Goal: Check status: Check status

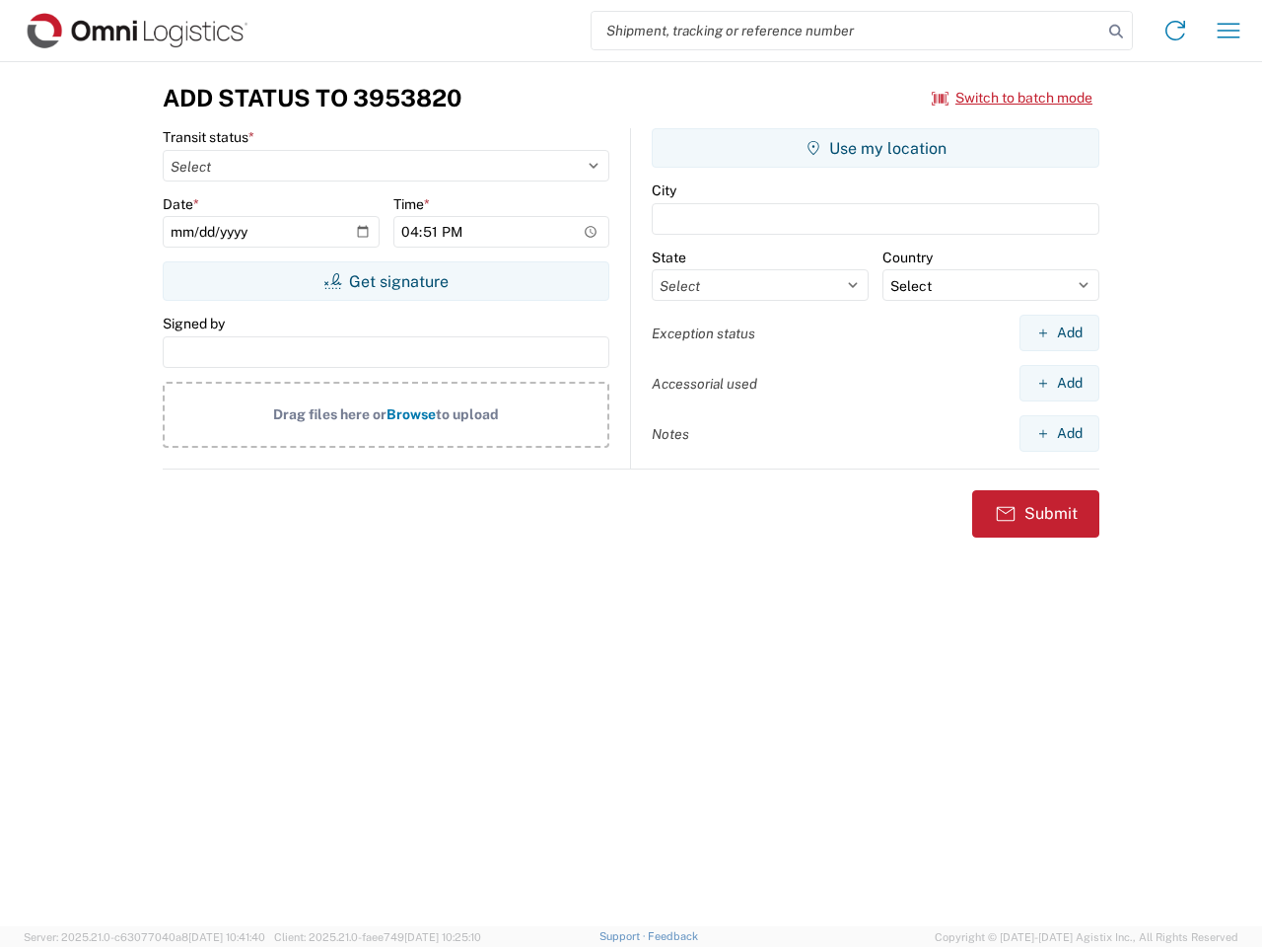
click at [847, 31] on input "search" at bounding box center [847, 30] width 511 height 37
click at [1116, 32] on icon at bounding box center [1117, 32] width 28 height 28
click at [1176, 31] on icon at bounding box center [1176, 31] width 32 height 32
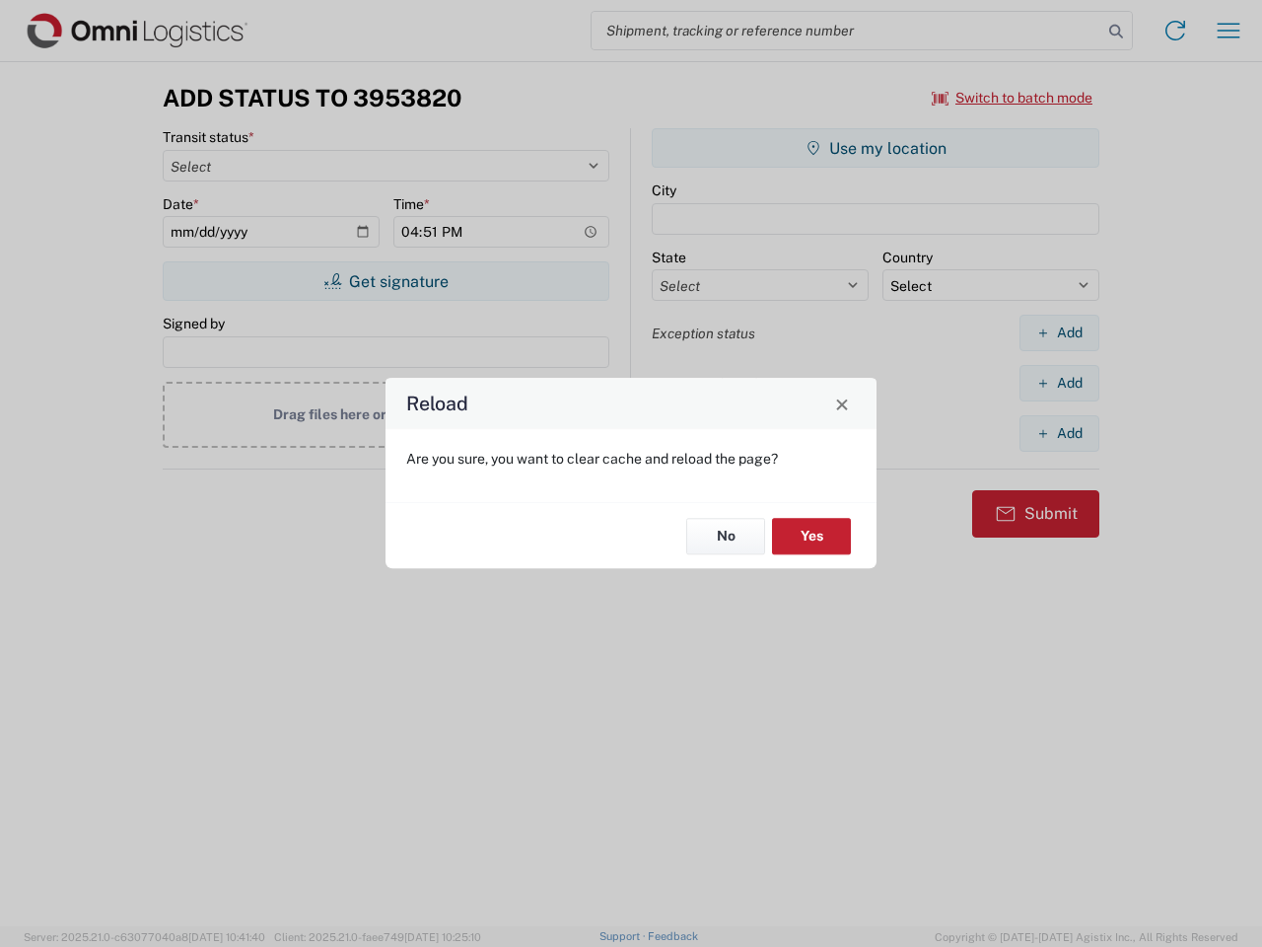
click at [1229, 31] on div "Reload Are you sure, you want to clear cache and reload the page? No Yes" at bounding box center [631, 473] width 1262 height 947
click at [1013, 98] on div "Reload Are you sure, you want to clear cache and reload the page? No Yes" at bounding box center [631, 473] width 1262 height 947
click at [386, 281] on div "Reload Are you sure, you want to clear cache and reload the page? No Yes" at bounding box center [631, 473] width 1262 height 947
click at [876, 148] on div "Reload Are you sure, you want to clear cache and reload the page? No Yes" at bounding box center [631, 473] width 1262 height 947
click at [1059, 332] on div "Reload Are you sure, you want to clear cache and reload the page? No Yes" at bounding box center [631, 473] width 1262 height 947
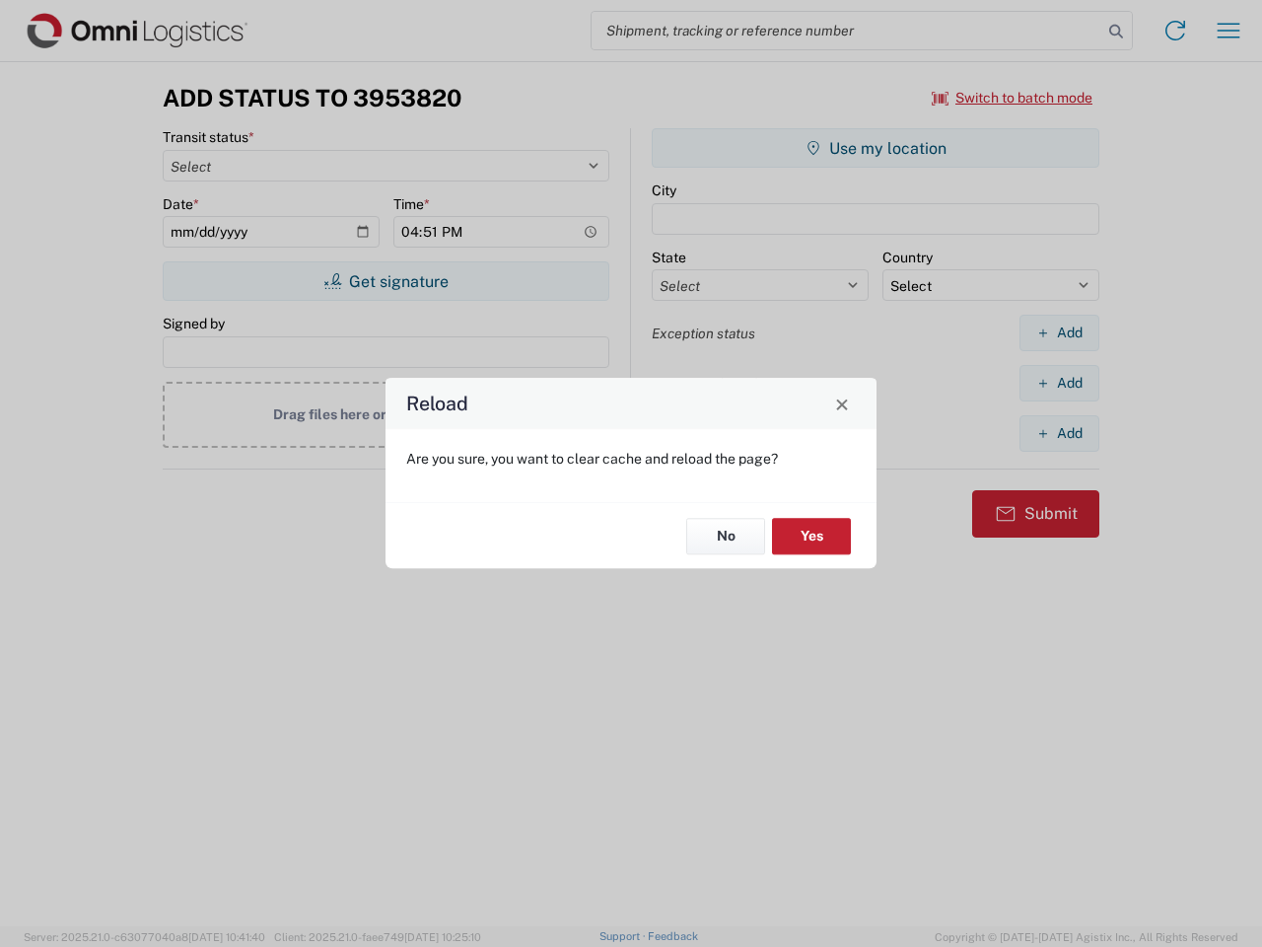
click at [1059, 383] on div "Reload Are you sure, you want to clear cache and reload the page? No Yes" at bounding box center [631, 473] width 1262 height 947
click at [1059, 433] on div "Reload Are you sure, you want to clear cache and reload the page? No Yes" at bounding box center [631, 473] width 1262 height 947
